Goal: Transaction & Acquisition: Purchase product/service

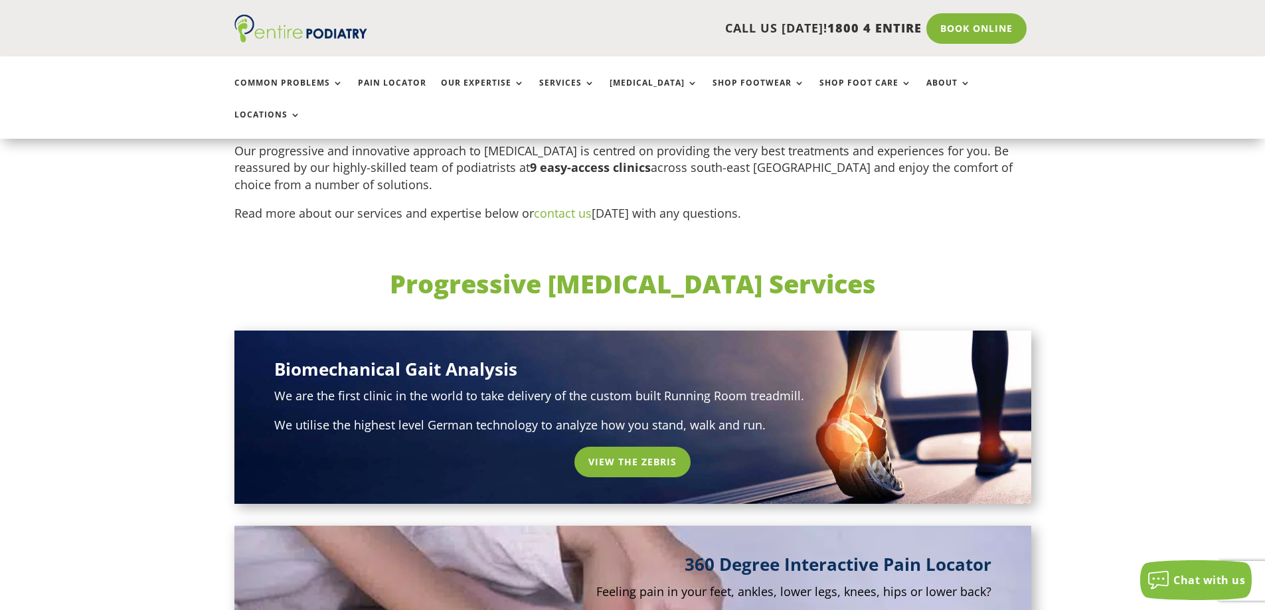
scroll to position [585, 0]
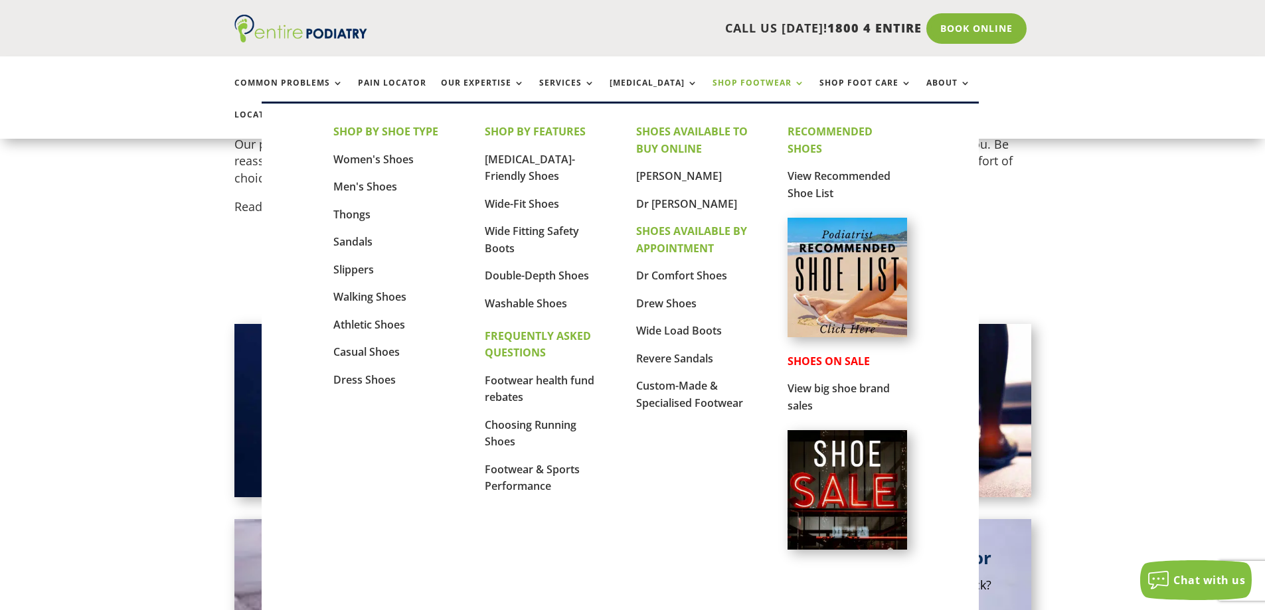
click at [713, 86] on link "Shop Footwear" at bounding box center [759, 92] width 92 height 29
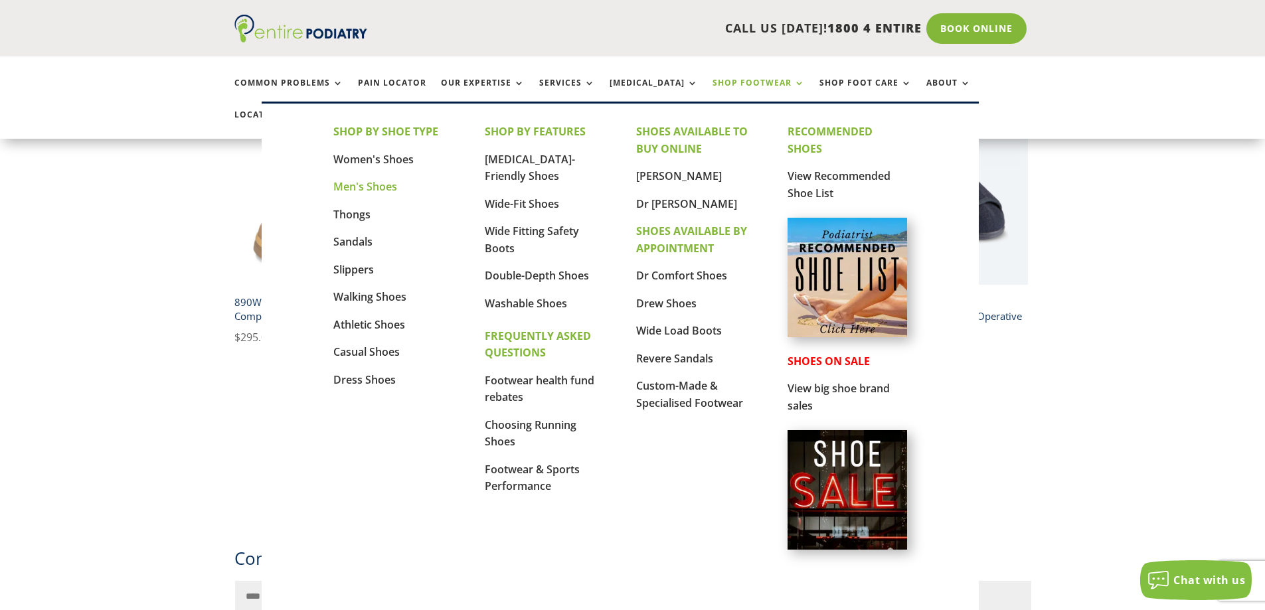
click at [373, 187] on link "Men's Shoes" at bounding box center [365, 186] width 64 height 15
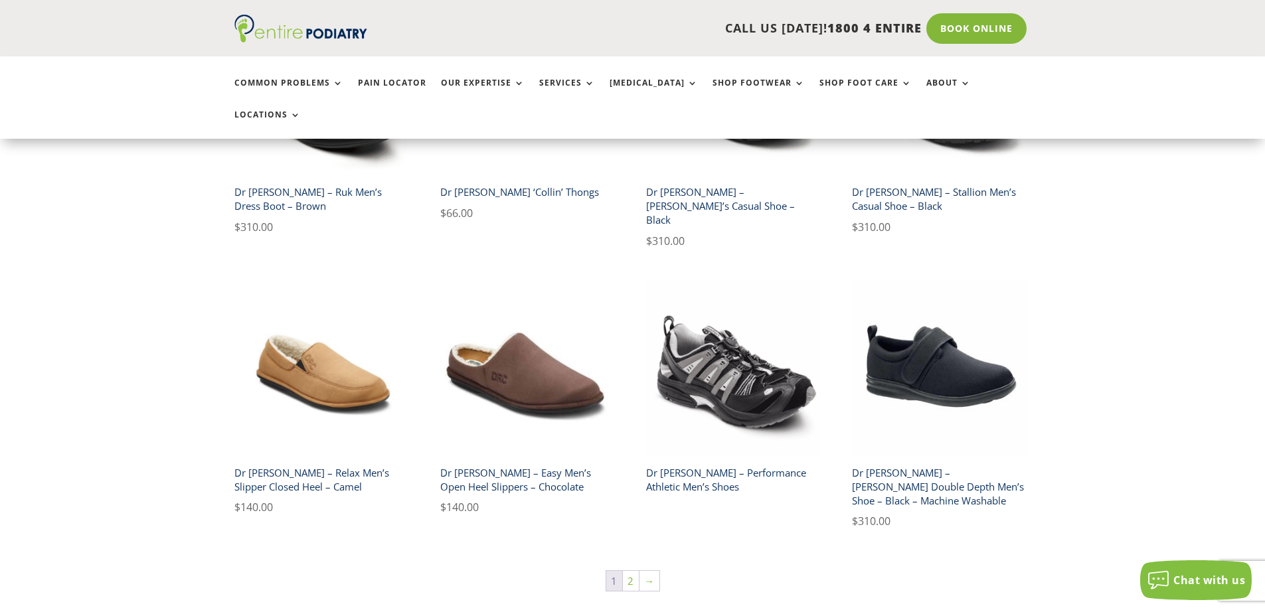
scroll to position [2072, 0]
click at [631, 571] on link "2" at bounding box center [631, 581] width 16 height 20
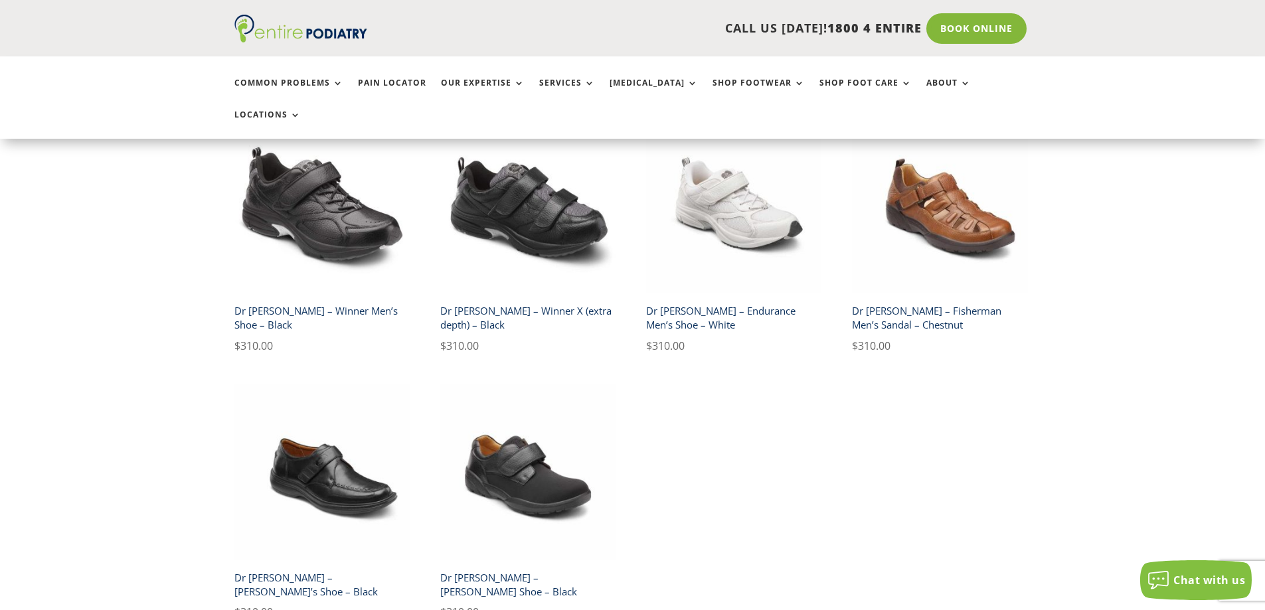
scroll to position [638, 0]
